Goal: Check status

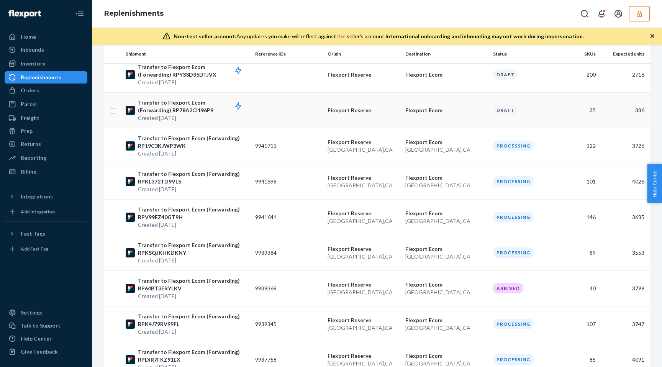
scroll to position [112, 0]
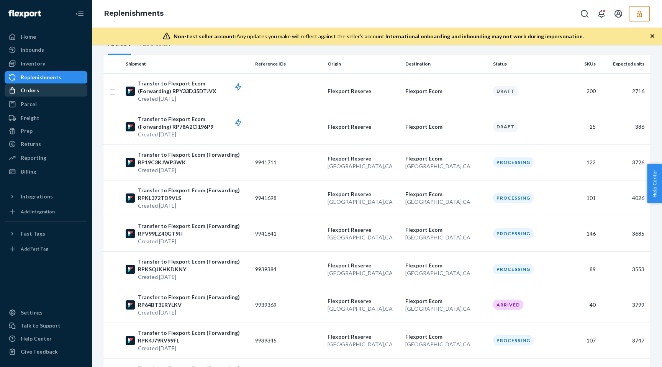
click at [54, 91] on div "Orders" at bounding box center [45, 90] width 81 height 11
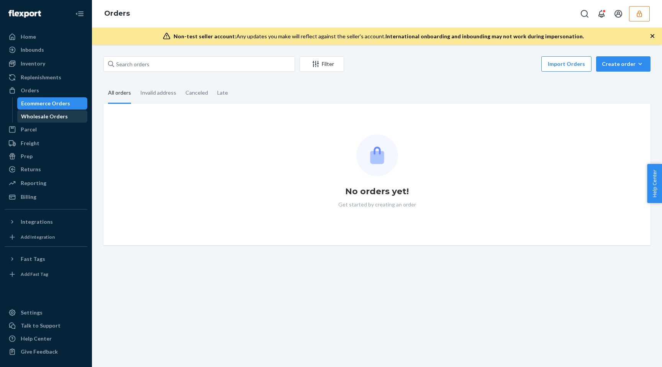
click at [48, 115] on div "Wholesale Orders" at bounding box center [44, 117] width 47 height 8
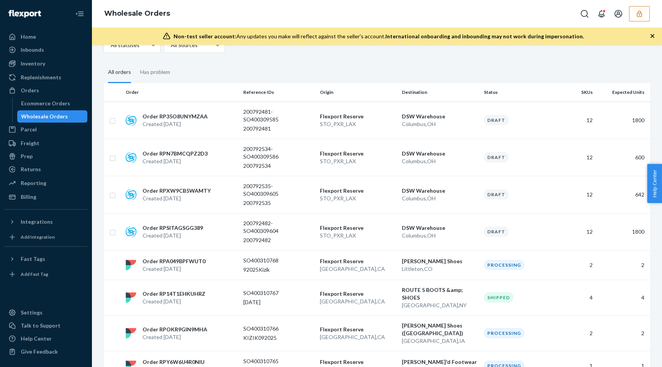
scroll to position [46, 0]
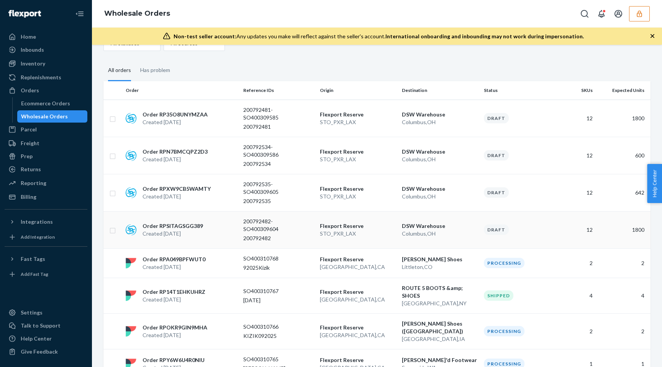
click at [387, 235] on p "STO_PXR_LAX" at bounding box center [358, 234] width 76 height 8
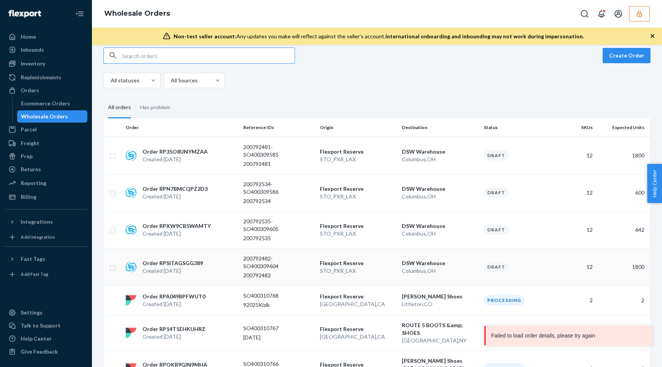
scroll to position [7, 0]
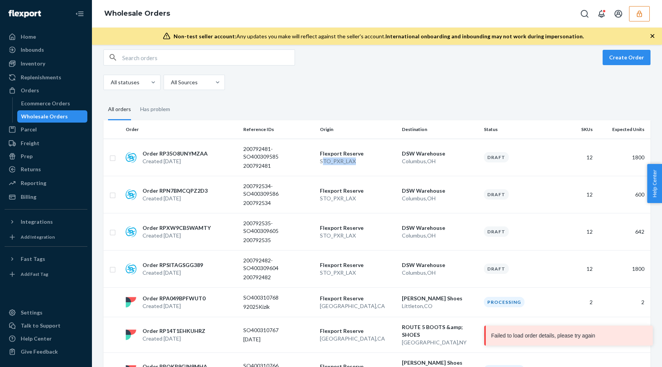
drag, startPoint x: 358, startPoint y: 163, endPoint x: 322, endPoint y: 162, distance: 35.3
click at [322, 162] on p "STO_PXR_LAX" at bounding box center [358, 162] width 76 height 8
